Goal: Information Seeking & Learning: Learn about a topic

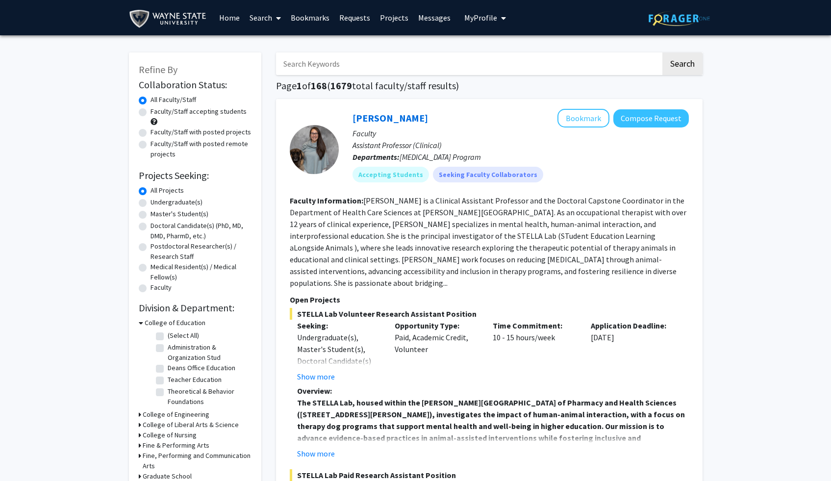
click at [501, 21] on icon "My profile dropdown to access profile and logout" at bounding box center [503, 18] width 5 height 8
click at [489, 16] on span "My Profile" at bounding box center [481, 18] width 33 height 10
click at [151, 202] on label "Undergraduate(s)" at bounding box center [177, 202] width 52 height 10
click at [151, 202] on input "Undergraduate(s)" at bounding box center [154, 200] width 6 height 6
radio input "true"
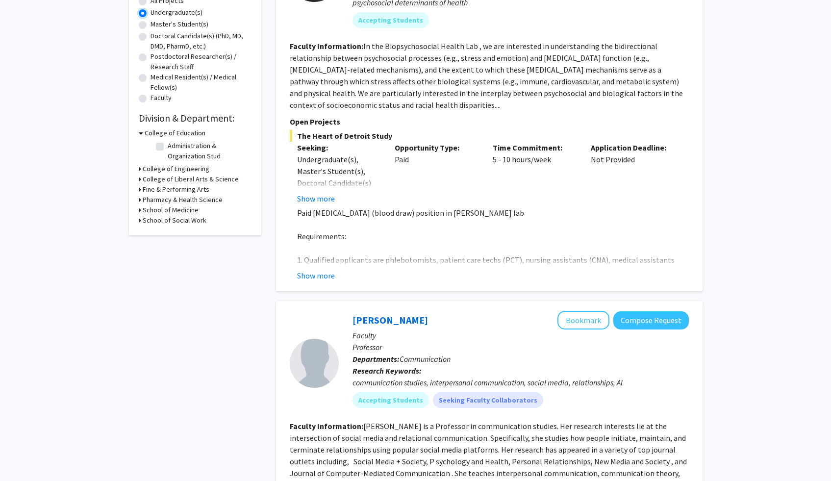
scroll to position [192, 0]
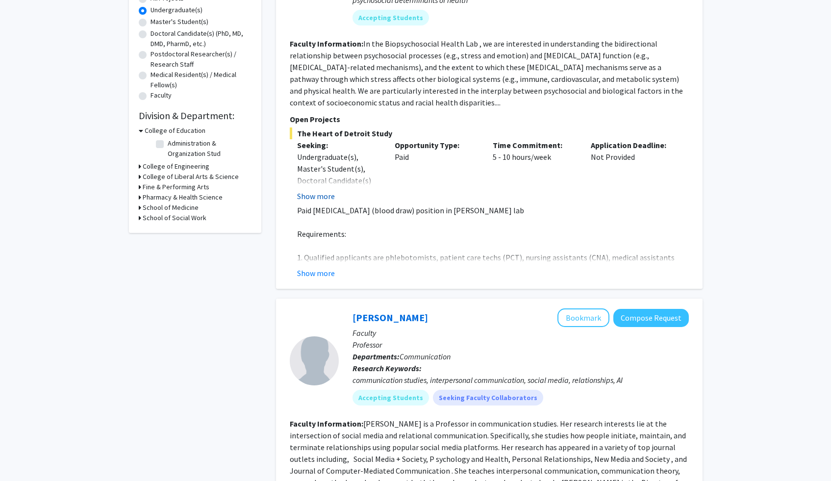
click at [323, 193] on button "Show more" at bounding box center [316, 196] width 38 height 12
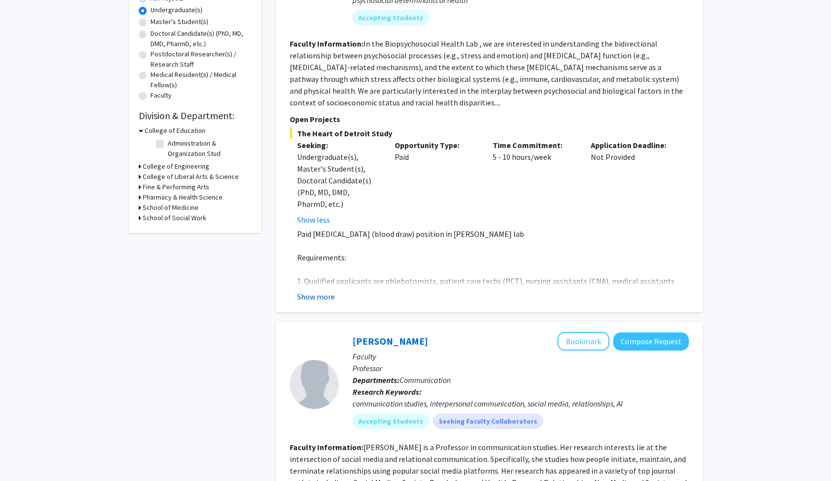
click at [325, 294] on button "Show more" at bounding box center [316, 297] width 38 height 12
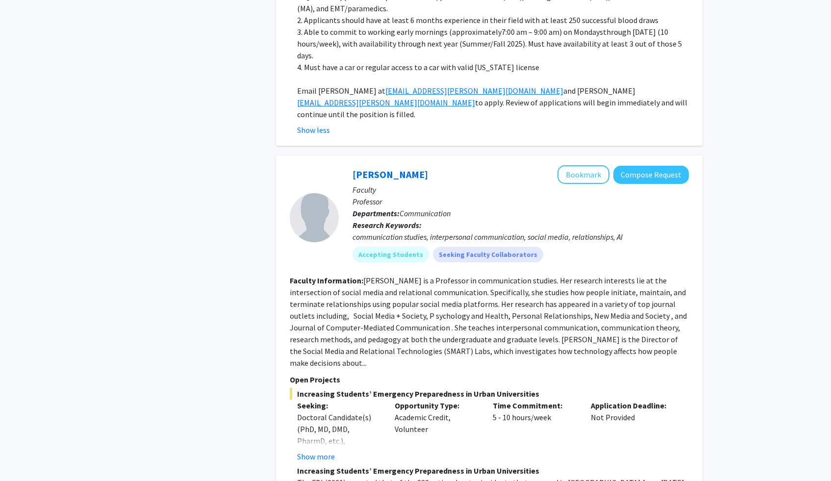
scroll to position [500, 0]
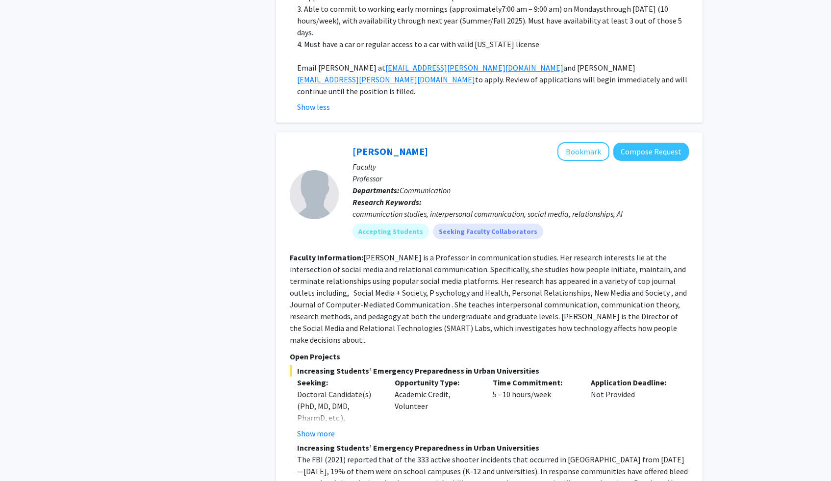
drag, startPoint x: 835, startPoint y: 25, endPoint x: 838, endPoint y: 55, distance: 30.1
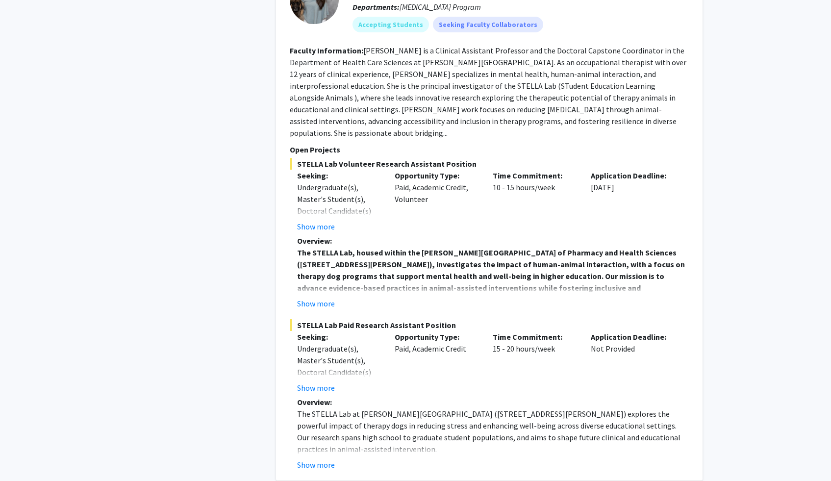
scroll to position [1594, 0]
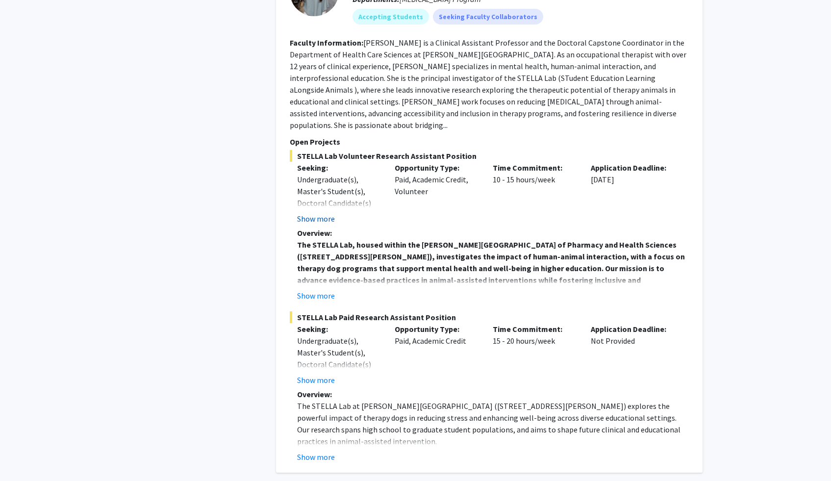
click at [325, 213] on button "Show more" at bounding box center [316, 219] width 38 height 12
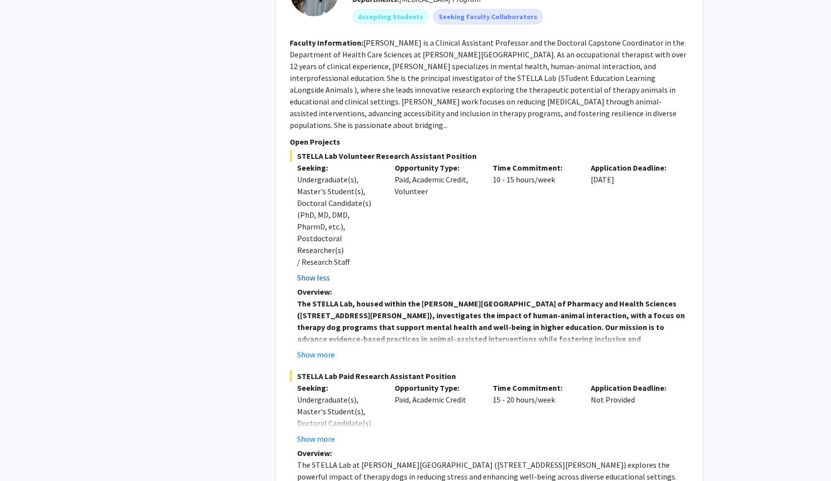
click at [319, 272] on button "Show less" at bounding box center [313, 278] width 33 height 12
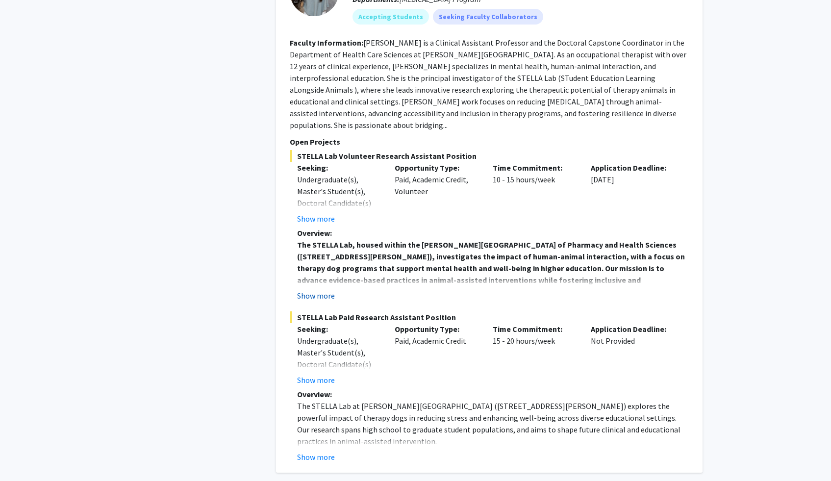
click at [316, 290] on button "Show more" at bounding box center [316, 296] width 38 height 12
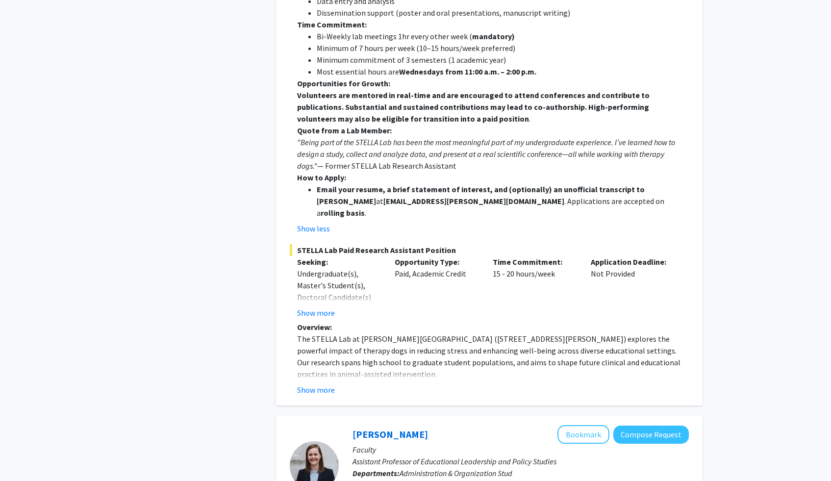
scroll to position [2013, 0]
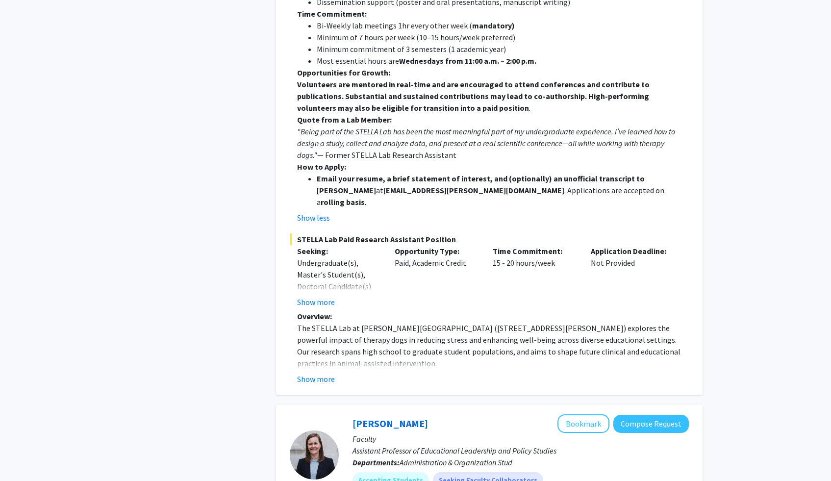
drag, startPoint x: 836, startPoint y: 154, endPoint x: 838, endPoint y: 193, distance: 38.8
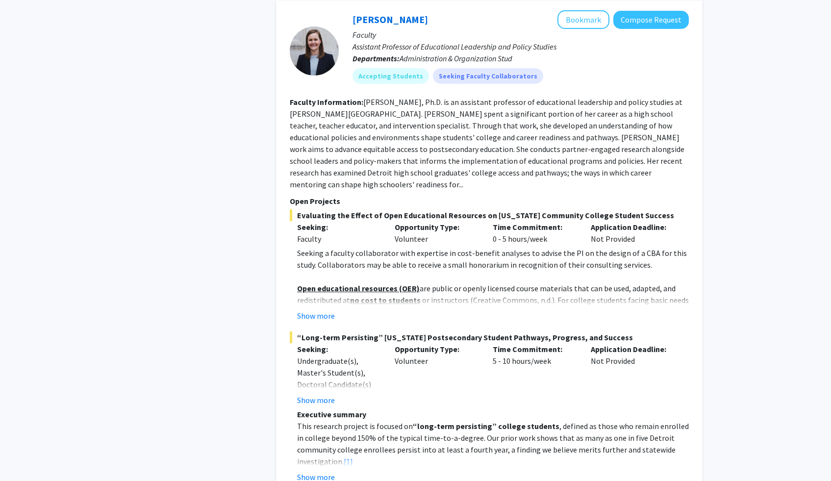
scroll to position [2433, 0]
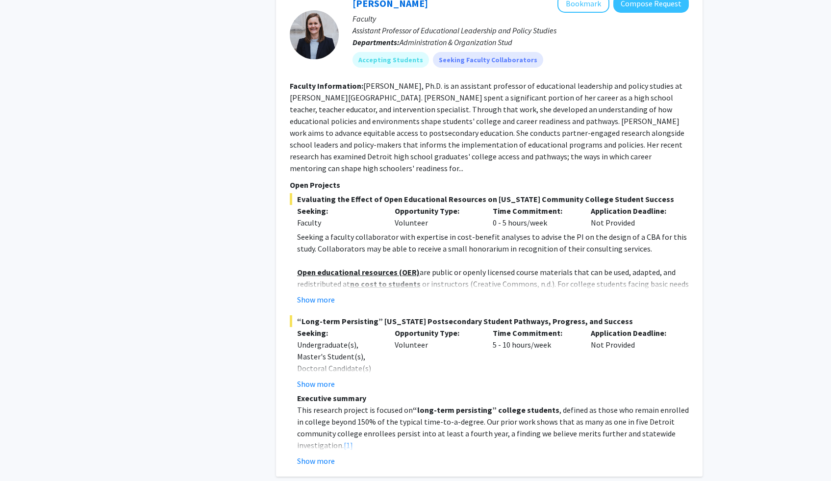
drag, startPoint x: 838, startPoint y: 193, endPoint x: 836, endPoint y: 232, distance: 38.8
click at [326, 294] on button "Show more" at bounding box center [316, 300] width 38 height 12
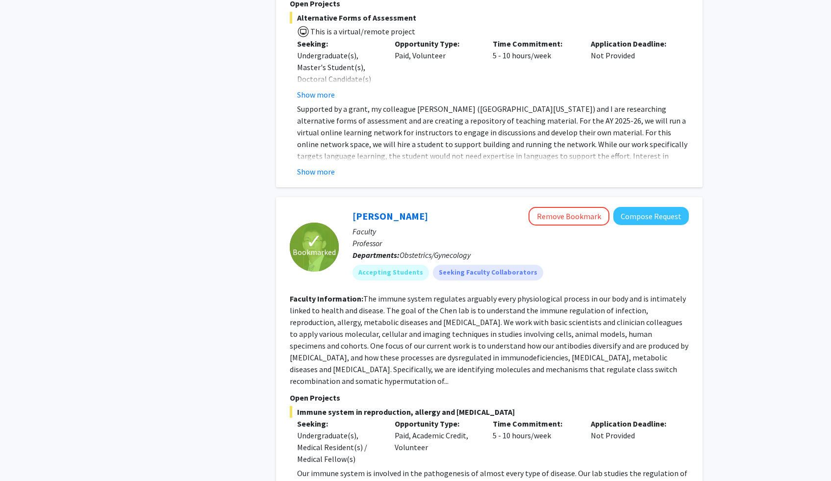
scroll to position [4084, 0]
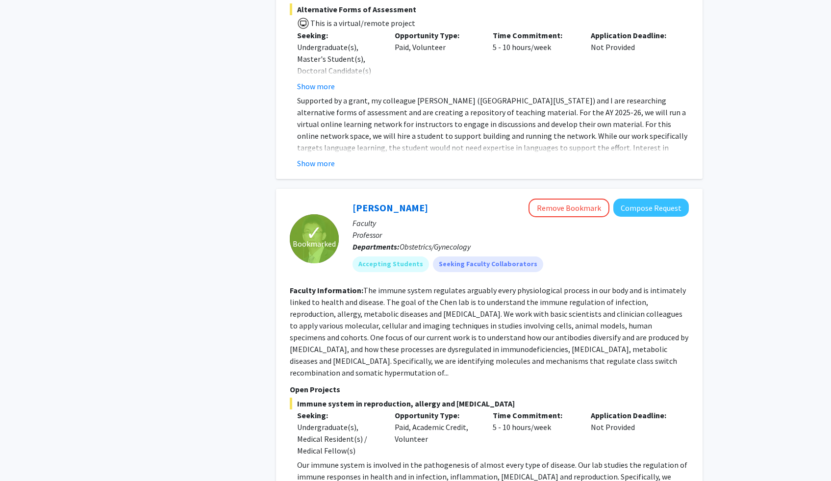
click at [649, 285] on fg-read-more "The immune system regulates arguably every physiological process in our body an…" at bounding box center [489, 331] width 399 height 92
click at [656, 285] on fg-read-more "The immune system regulates arguably every physiological process in our body an…" at bounding box center [489, 331] width 399 height 92
click at [372, 202] on link "[PERSON_NAME]" at bounding box center [391, 208] width 76 height 12
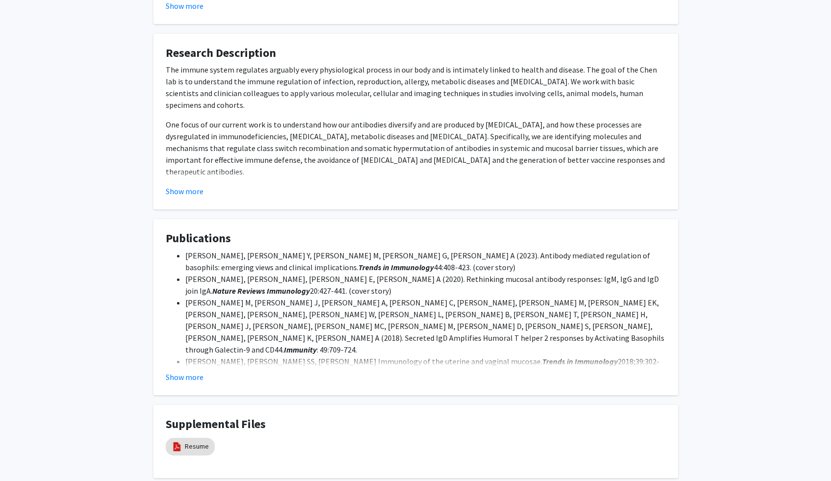
scroll to position [577, 0]
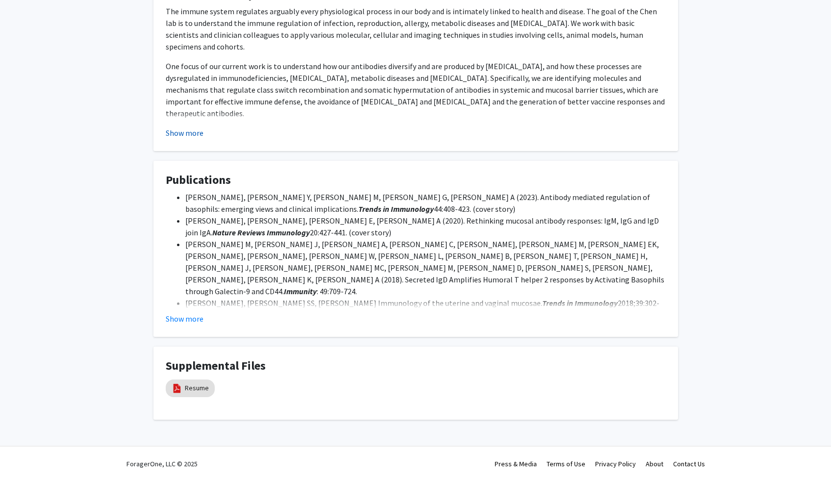
click at [186, 134] on button "Show more" at bounding box center [185, 133] width 38 height 12
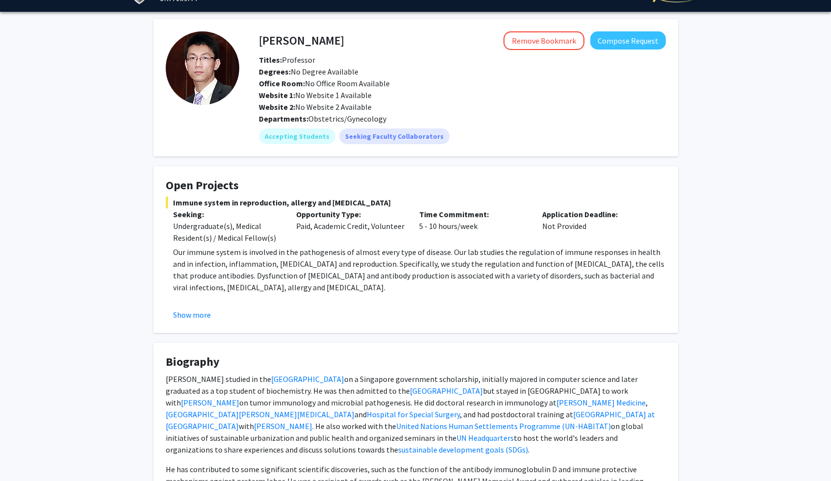
scroll to position [0, 0]
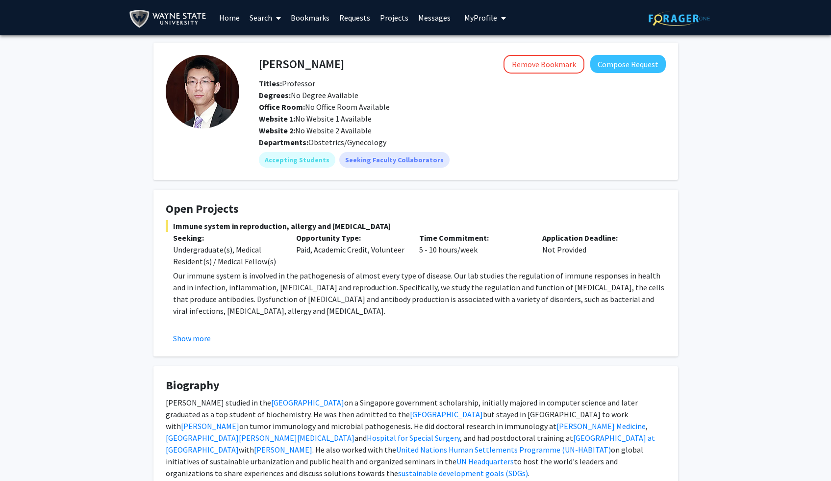
drag, startPoint x: 838, startPoint y: 282, endPoint x: 838, endPoint y: -60, distance: 342.4
click at [831, 0] on html "Skip navigation Home Search Bookmarks Requests Projects Messages My Profile [PE…" at bounding box center [415, 240] width 831 height 481
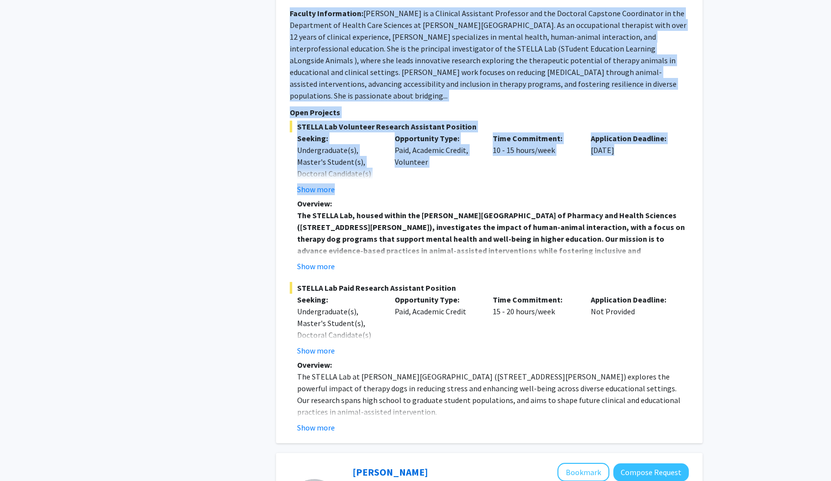
scroll to position [1457, 0]
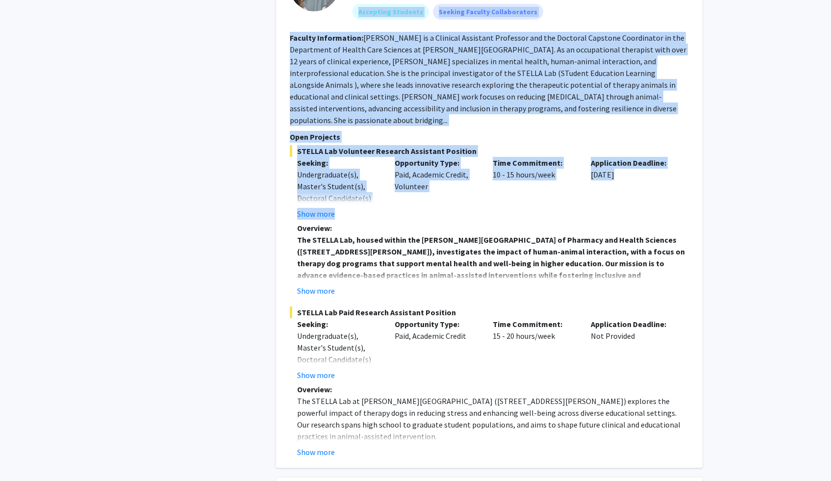
drag, startPoint x: 838, startPoint y: 25, endPoint x: 804, endPoint y: 170, distance: 149.1
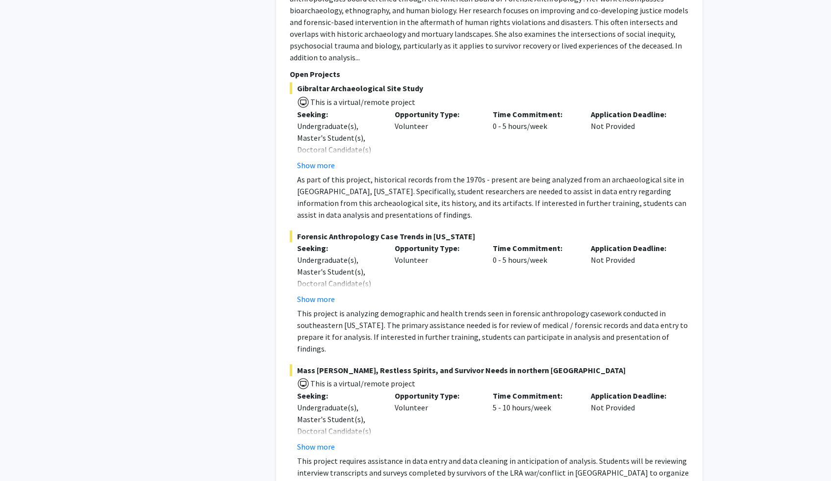
scroll to position [2659, 0]
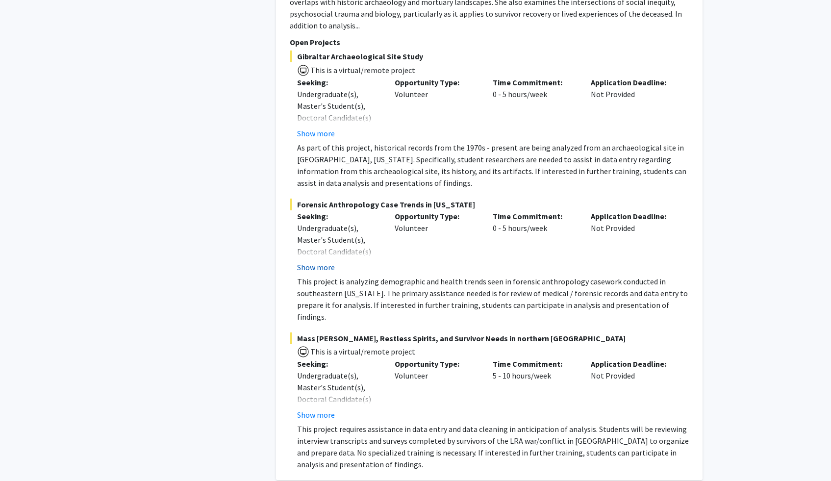
click at [320, 261] on button "Show more" at bounding box center [316, 267] width 38 height 12
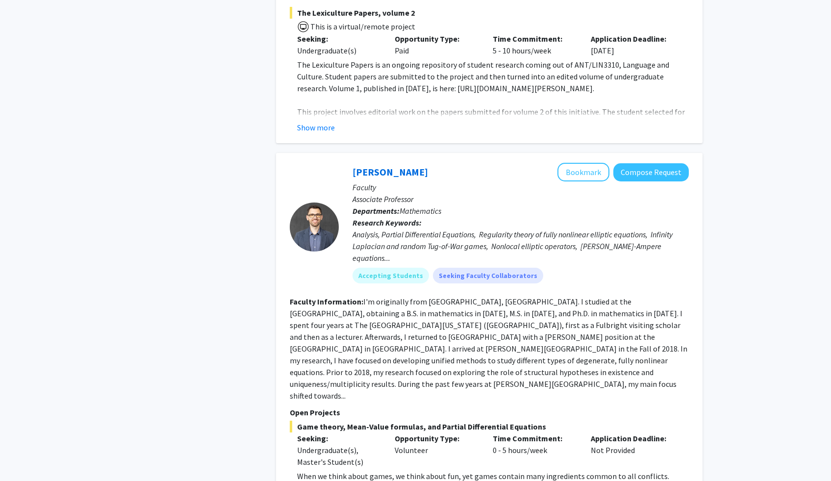
scroll to position [4370, 0]
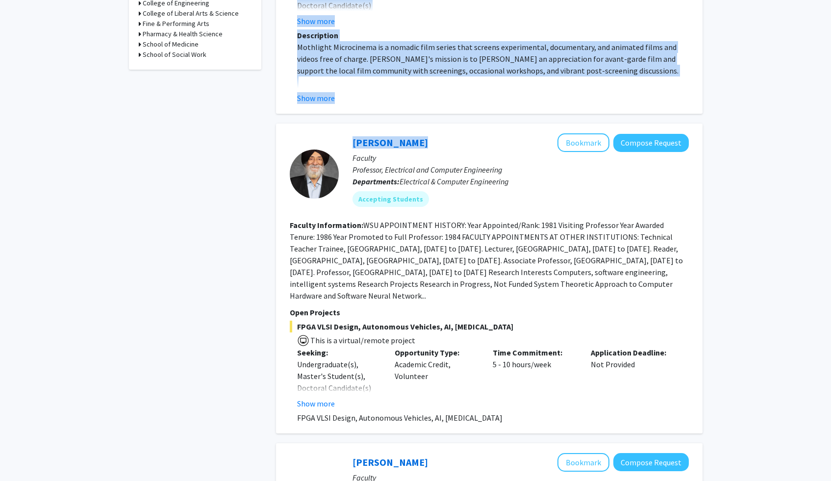
scroll to position [360, 0]
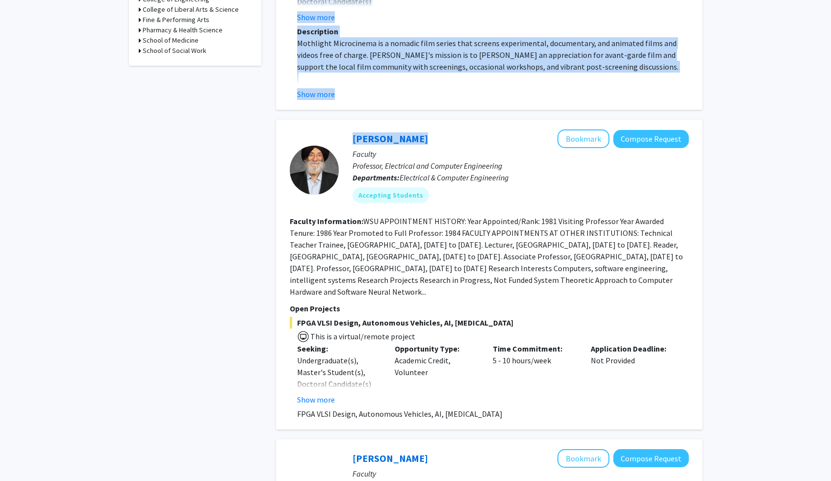
drag, startPoint x: 838, startPoint y: 41, endPoint x: 835, endPoint y: 103, distance: 61.9
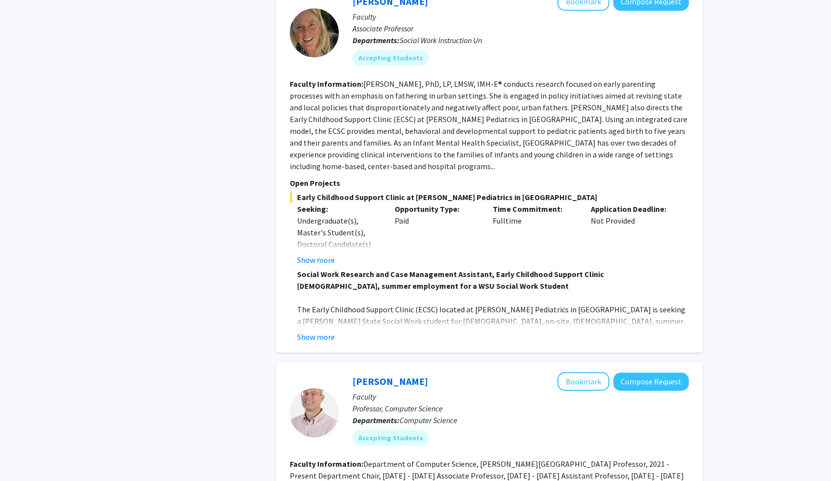
scroll to position [1192, 0]
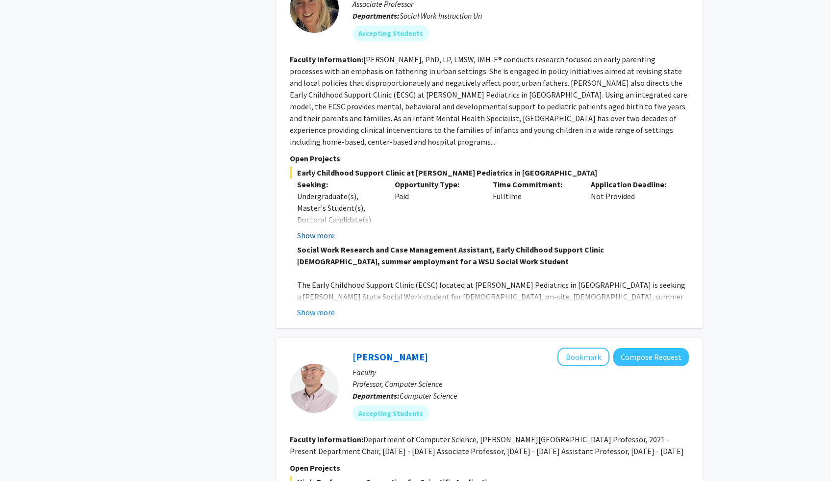
click at [314, 230] on button "Show more" at bounding box center [316, 236] width 38 height 12
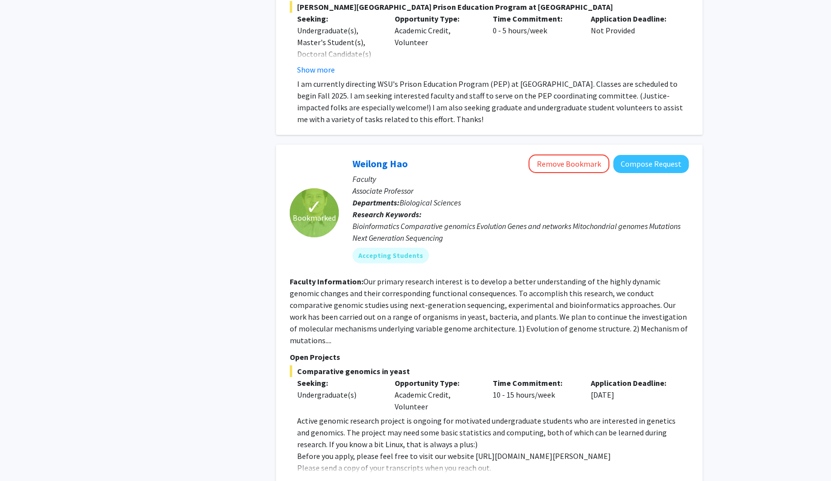
scroll to position [2031, 0]
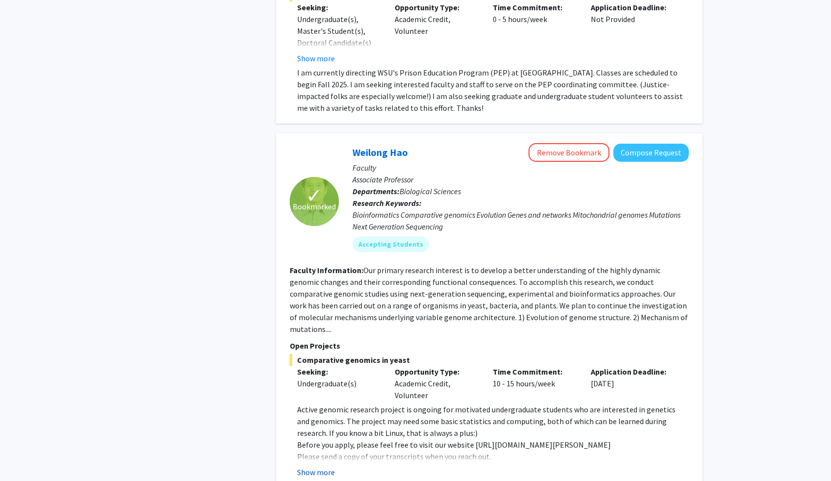
click at [310, 466] on button "Show more" at bounding box center [316, 472] width 38 height 12
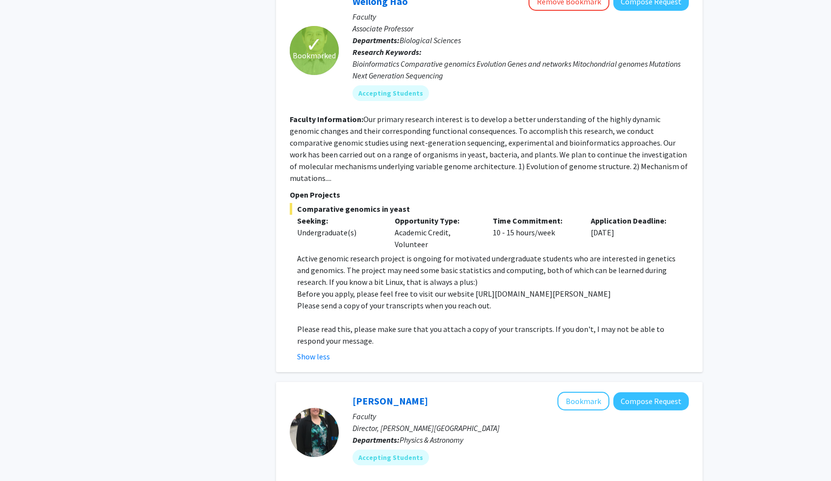
scroll to position [2184, 0]
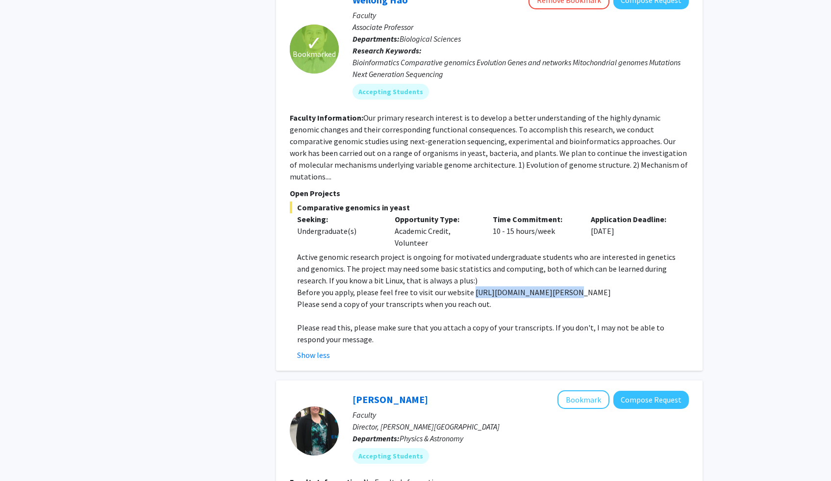
drag, startPoint x: 469, startPoint y: 233, endPoint x: 555, endPoint y: 233, distance: 85.8
click at [555, 286] on p "Before you apply, please feel free to visit our website [URL][DOMAIN_NAME][PERS…" at bounding box center [493, 292] width 392 height 12
copy p "[URL][DOMAIN_NAME][PERSON_NAME]"
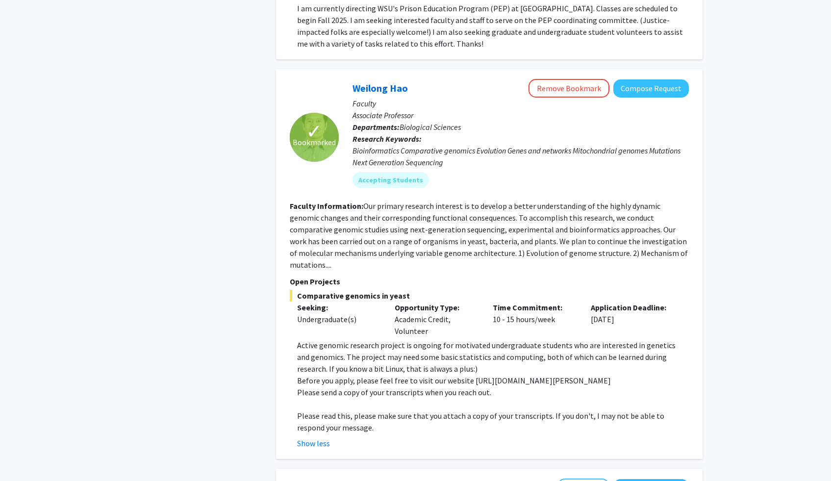
scroll to position [2082, 0]
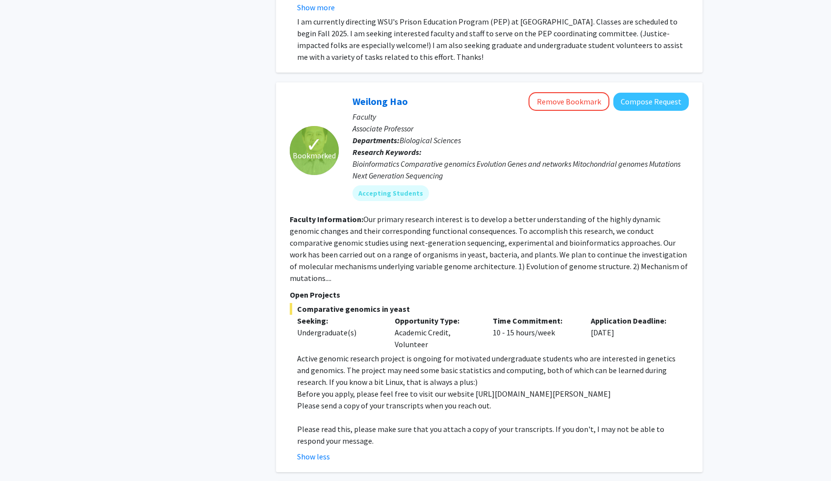
drag, startPoint x: 838, startPoint y: 408, endPoint x: 838, endPoint y: 389, distance: 18.6
click at [398, 95] on link "Weilong Hao" at bounding box center [380, 101] width 55 height 12
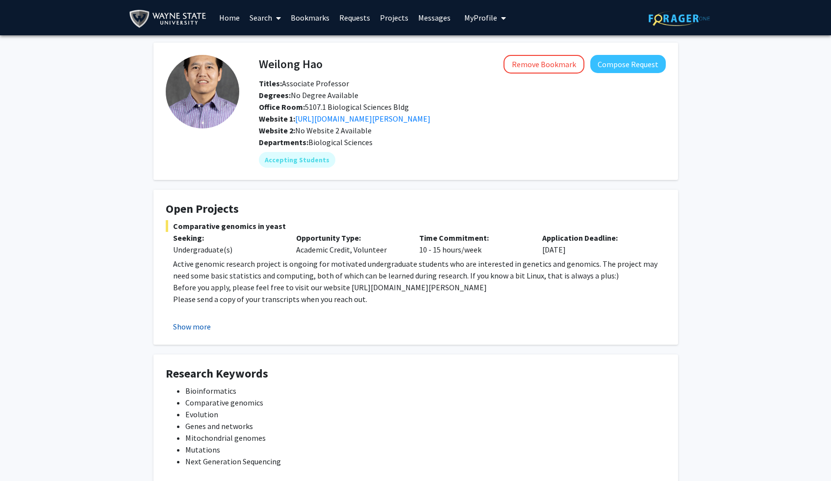
click at [190, 323] on button "Show more" at bounding box center [192, 327] width 38 height 12
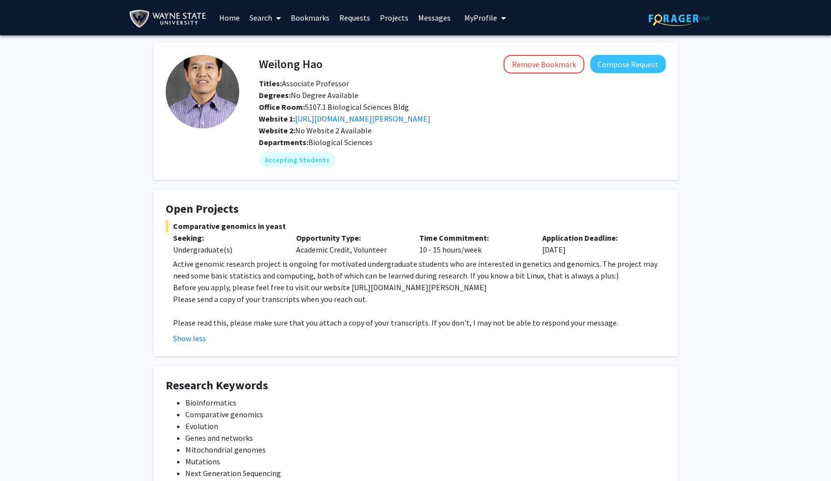
drag, startPoint x: 838, startPoint y: 269, endPoint x: 838, endPoint y: 70, distance: 198.7
click at [831, 70] on html "Skip navigation Home Search Bookmarks Requests Projects Messages My Profile [PE…" at bounding box center [415, 240] width 831 height 481
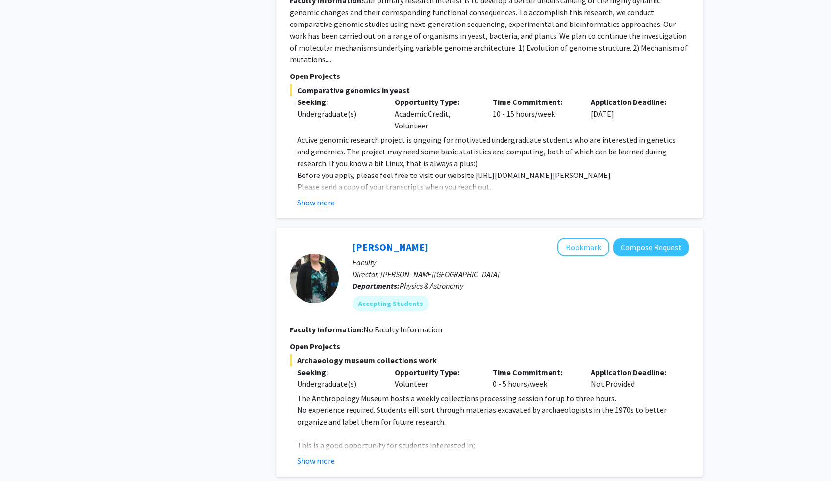
scroll to position [2323, 0]
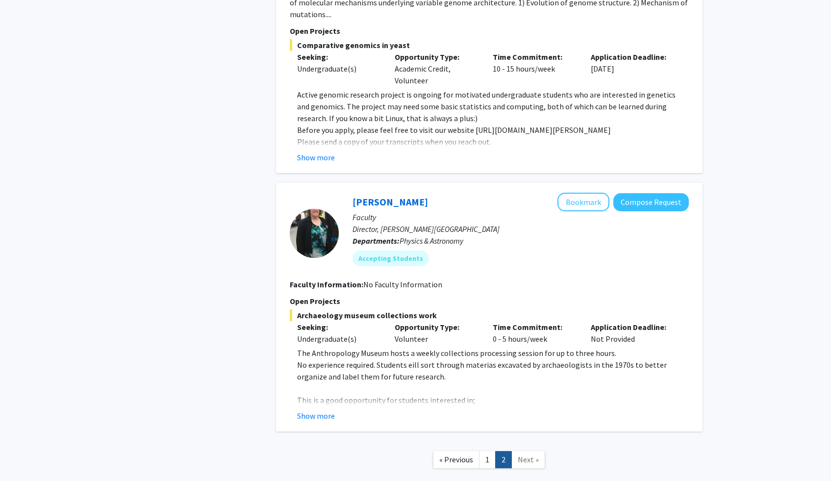
click at [526, 455] on span "Next »" at bounding box center [528, 460] width 21 height 10
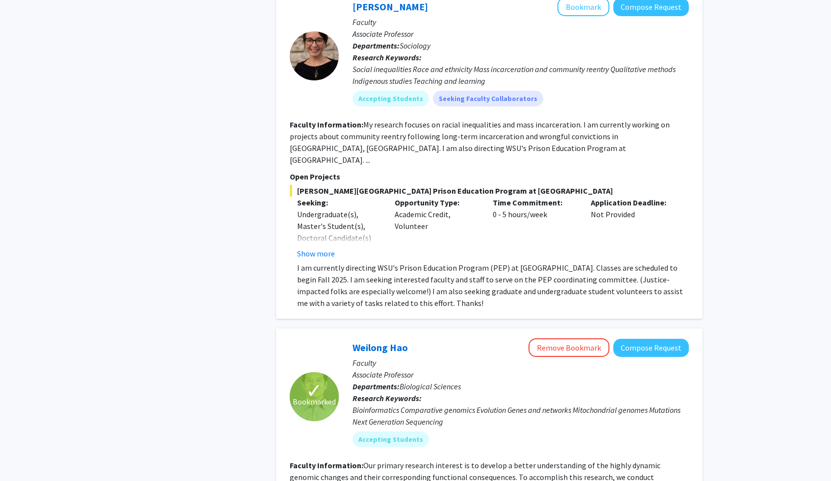
scroll to position [0, 0]
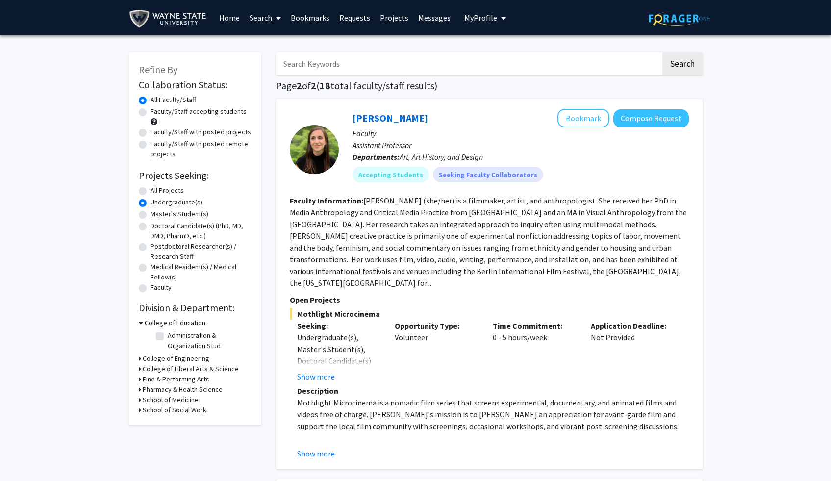
drag, startPoint x: 838, startPoint y: 429, endPoint x: 838, endPoint y: -62, distance: 491.0
click at [831, 0] on html "Skip navigation Home Search Bookmarks Requests Projects Messages My Profile [PE…" at bounding box center [415, 240] width 831 height 481
